Goal: Find specific page/section: Find specific page/section

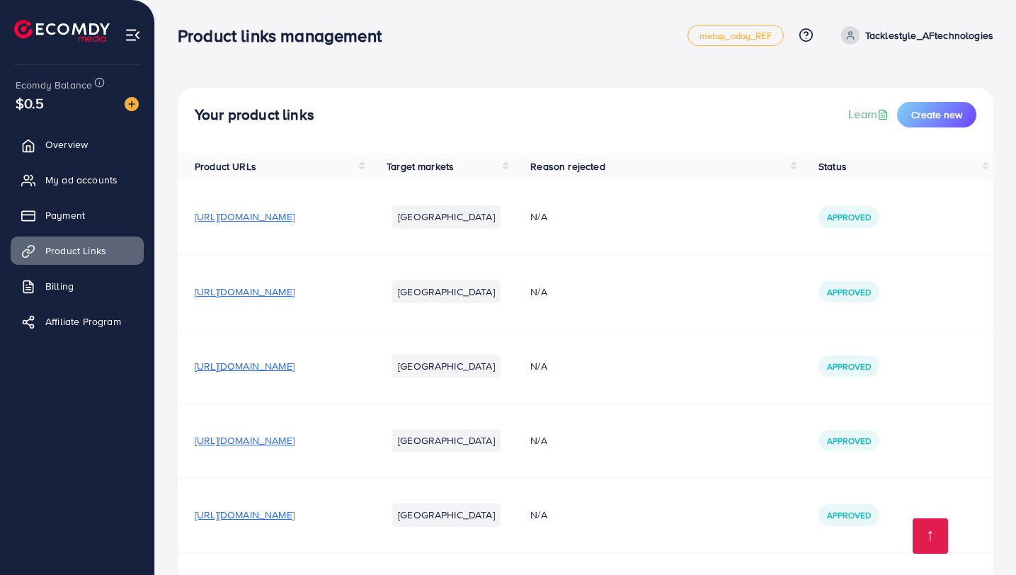
scroll to position [557, 0]
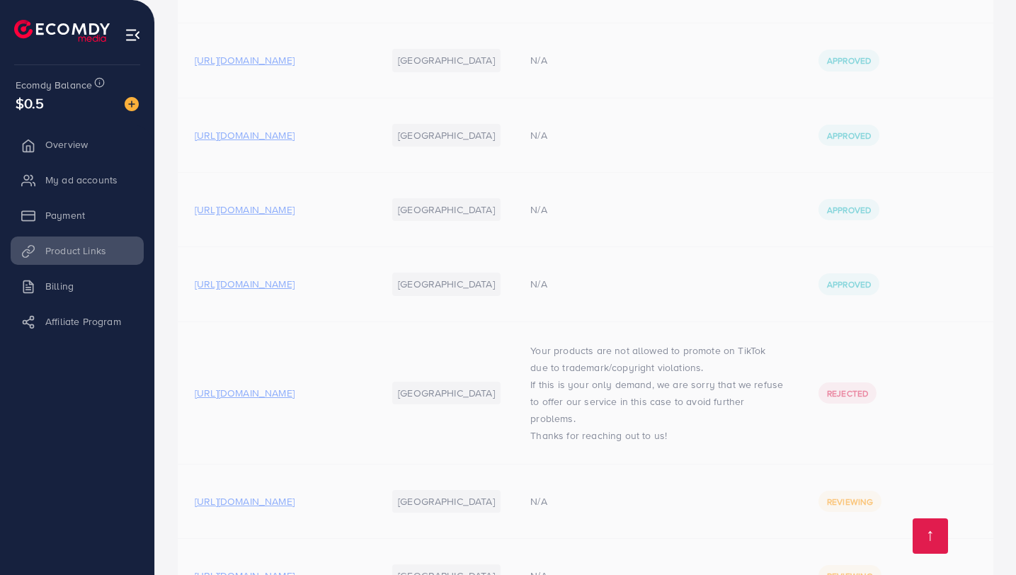
scroll to position [557, 0]
